Goal: Task Accomplishment & Management: Manage account settings

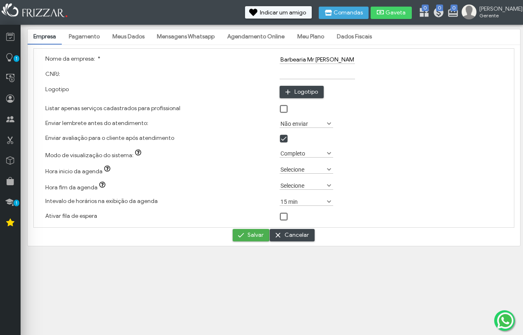
click at [128, 33] on link "Meus Dados" at bounding box center [129, 37] width 44 height 14
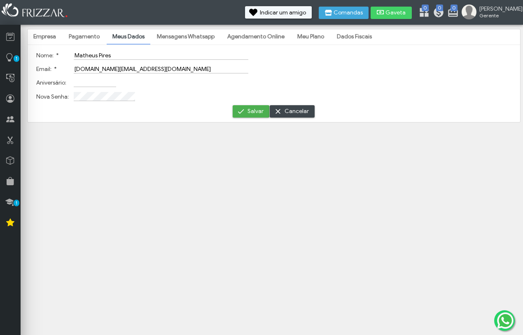
click at [114, 54] on input "Matheus Pires" at bounding box center [161, 55] width 175 height 9
type input "M"
type input "[PERSON_NAME]"
click at [249, 111] on span "Salvar" at bounding box center [256, 111] width 16 height 12
click at [42, 37] on link "Empresa" at bounding box center [45, 37] width 34 height 14
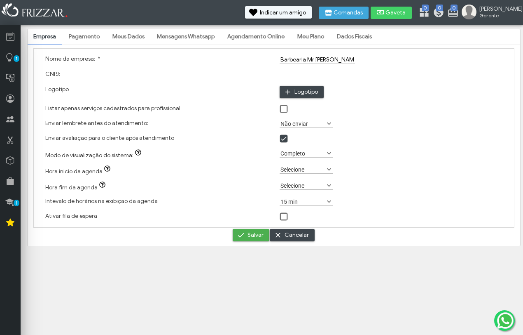
click at [127, 37] on link "Meus Dados" at bounding box center [129, 37] width 44 height 14
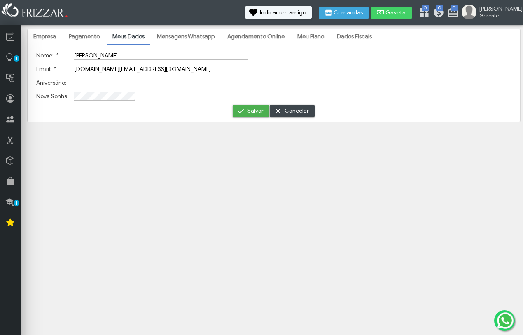
drag, startPoint x: 178, startPoint y: 223, endPoint x: 182, endPoint y: 221, distance: 4.3
click at [178, 223] on body "ui-button Matheus Gerente Minha Conta Home Treinamento Sair 0 0 0" at bounding box center [261, 167] width 523 height 335
click at [251, 106] on span "Salvar" at bounding box center [256, 111] width 16 height 12
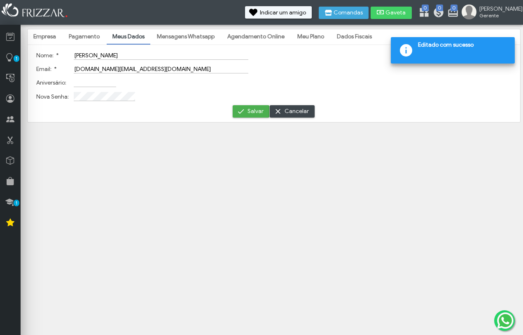
click at [44, 35] on link "Empresa" at bounding box center [45, 37] width 34 height 14
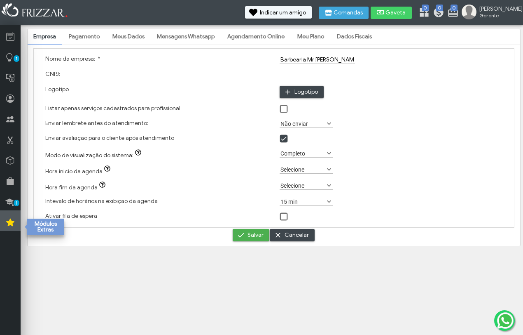
click at [6, 220] on icon at bounding box center [10, 222] width 8 height 10
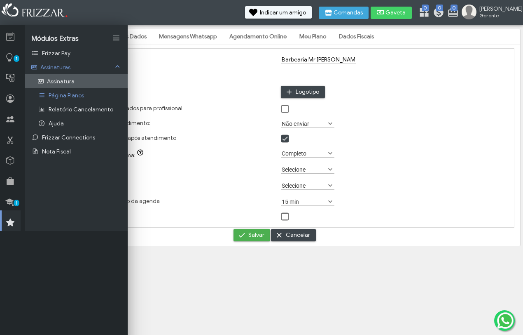
click at [67, 84] on span "Assinatura" at bounding box center [61, 81] width 28 height 7
